Goal: Task Accomplishment & Management: Use online tool/utility

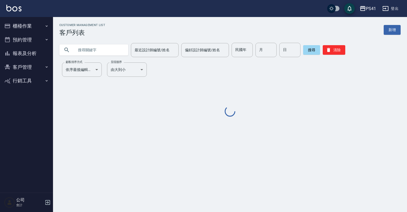
click at [46, 25] on icon "button" at bounding box center [47, 26] width 4 height 4
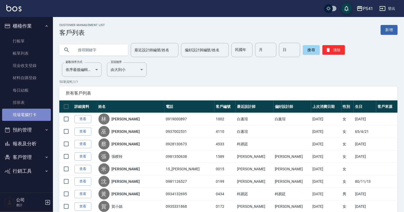
click at [47, 116] on link "現場電腦打卡" at bounding box center [26, 114] width 49 height 12
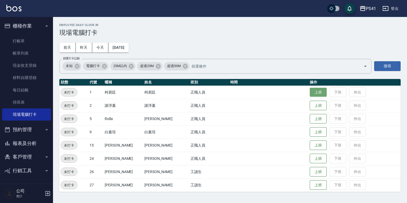
click at [314, 91] on button "上班" at bounding box center [318, 92] width 17 height 9
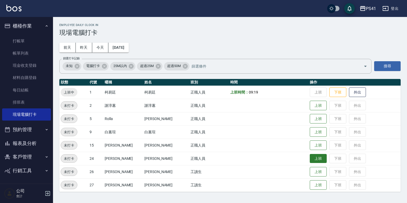
click at [310, 160] on button "上班" at bounding box center [318, 158] width 17 height 9
click at [310, 169] on button "上班" at bounding box center [318, 171] width 17 height 9
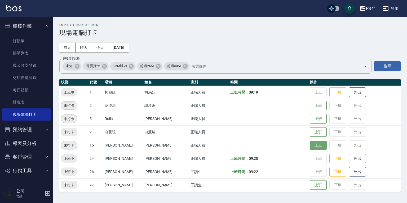
click at [314, 145] on button "上班" at bounding box center [318, 145] width 17 height 9
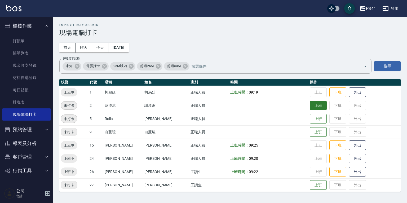
click at [310, 109] on button "上班" at bounding box center [318, 105] width 17 height 9
click at [316, 117] on button "上班" at bounding box center [318, 118] width 17 height 9
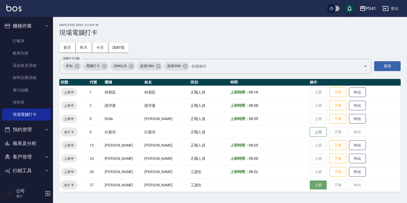
click at [316, 186] on button "上班" at bounding box center [318, 185] width 17 height 9
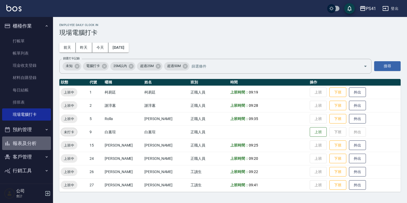
click at [19, 142] on button "報表及分析" at bounding box center [26, 144] width 49 height 14
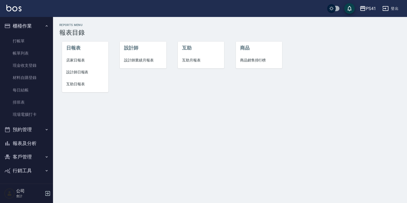
click at [72, 60] on span "店家日報表" at bounding box center [85, 61] width 38 height 6
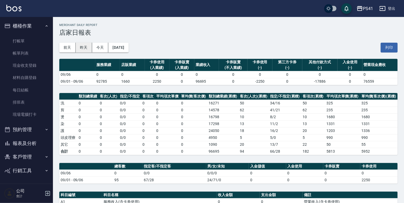
click at [83, 44] on button "昨天" at bounding box center [84, 48] width 16 height 10
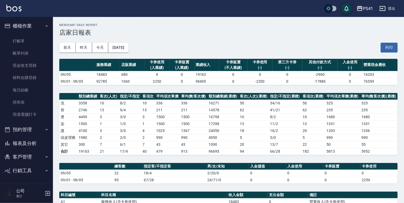
click at [22, 158] on button "客戶管理" at bounding box center [26, 157] width 49 height 14
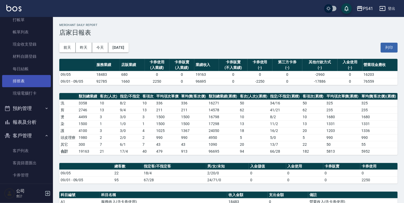
click at [19, 79] on link "排班表" at bounding box center [26, 81] width 49 height 12
